Goal: Transaction & Acquisition: Purchase product/service

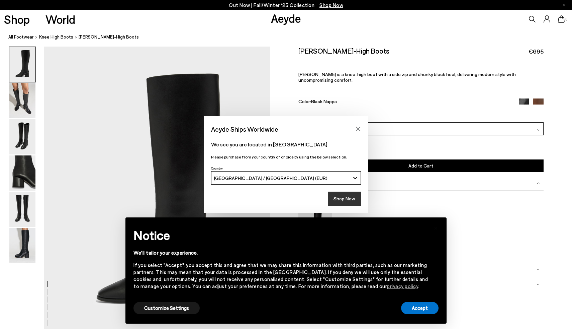
click at [349, 201] on button "Shop Now" at bounding box center [344, 198] width 33 height 14
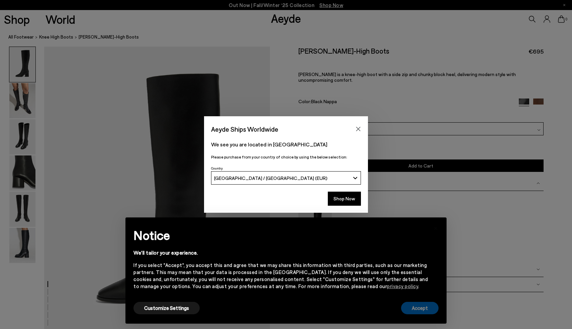
click at [424, 307] on button "Accept" at bounding box center [419, 308] width 37 height 12
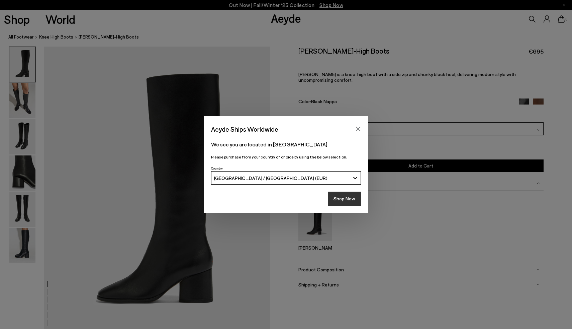
click at [344, 198] on button "Shop Now" at bounding box center [344, 198] width 33 height 14
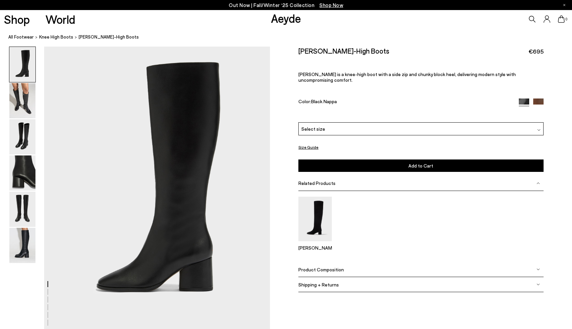
scroll to position [13, 0]
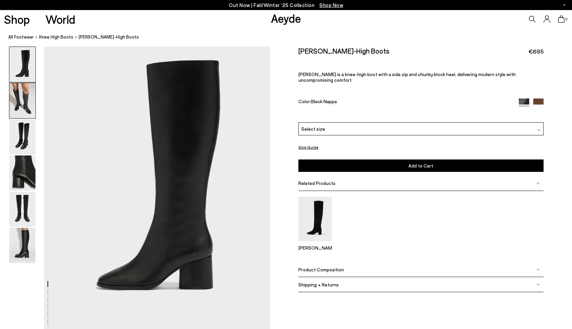
click at [28, 99] on img at bounding box center [22, 100] width 26 height 35
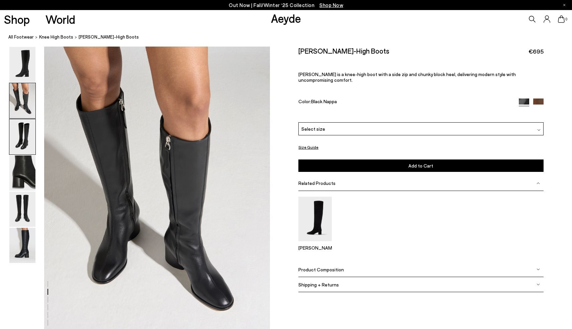
click at [24, 140] on img at bounding box center [22, 136] width 26 height 35
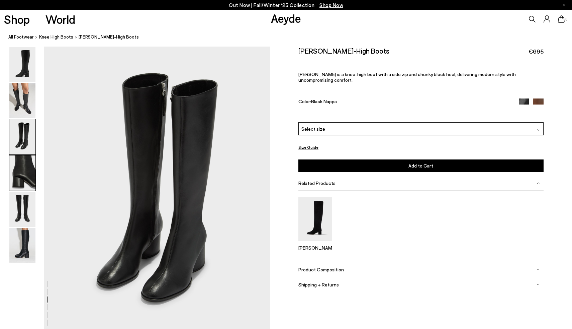
click at [18, 176] on img at bounding box center [22, 172] width 26 height 35
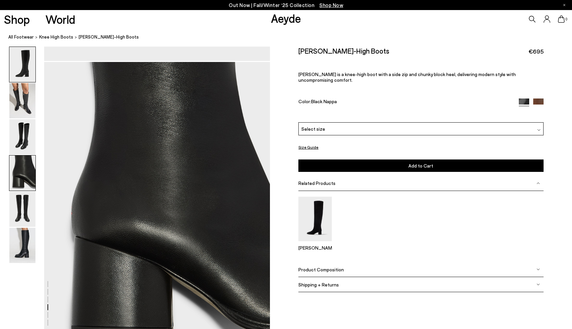
scroll to position [907, 0]
